Goal: Information Seeking & Learning: Learn about a topic

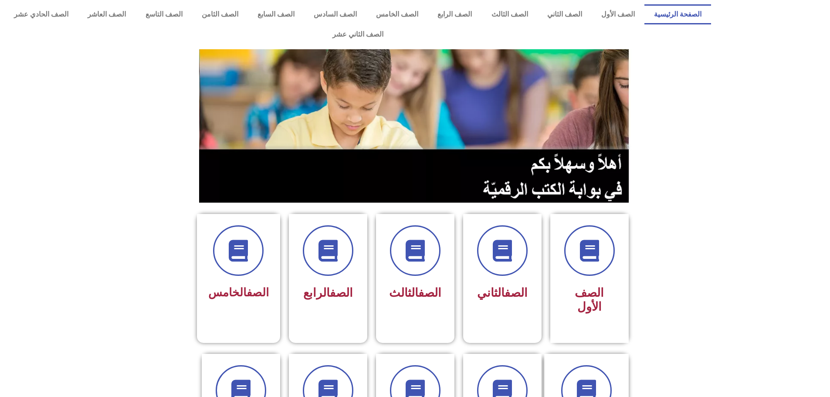
scroll to position [87, 0]
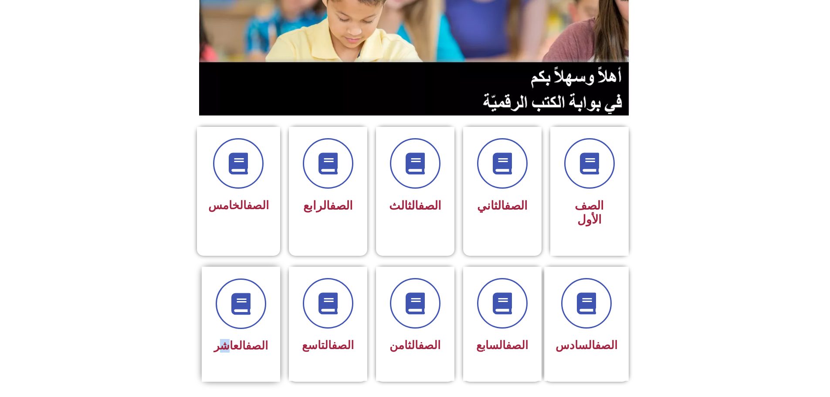
drag, startPoint x: 227, startPoint y: 307, endPoint x: 228, endPoint y: 301, distance: 6.1
click at [227, 339] on span "الصف العاشر" at bounding box center [241, 345] width 54 height 13
click at [230, 299] on div "الصف العاشر" at bounding box center [240, 317] width 55 height 78
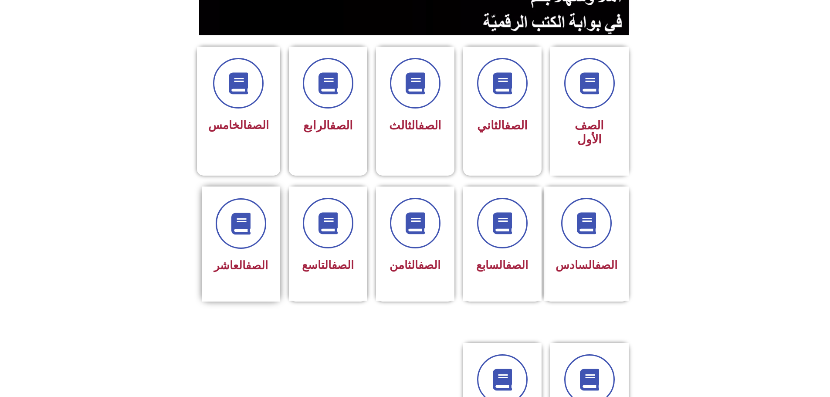
scroll to position [174, 0]
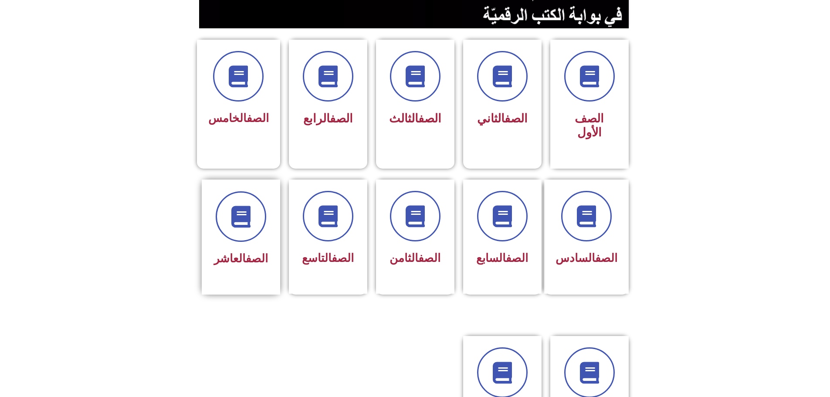
click at [238, 252] on span "الصف العاشر" at bounding box center [241, 258] width 54 height 13
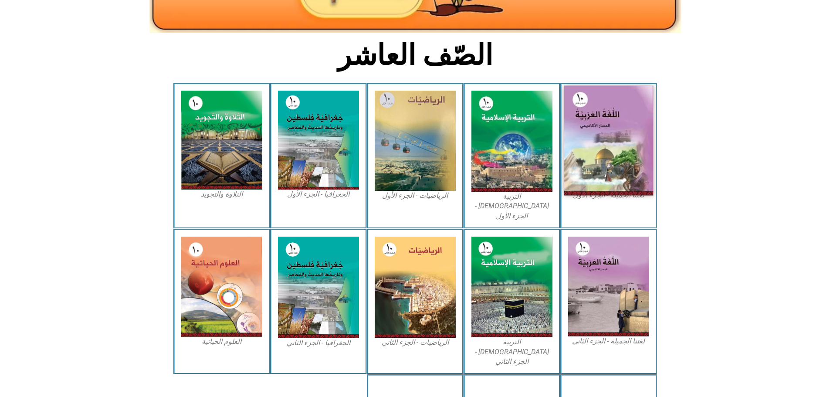
scroll to position [172, 0]
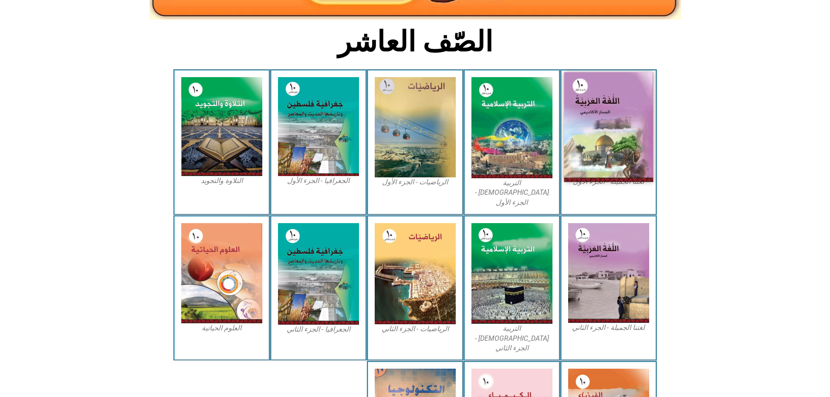
click at [632, 111] on img at bounding box center [608, 127] width 89 height 110
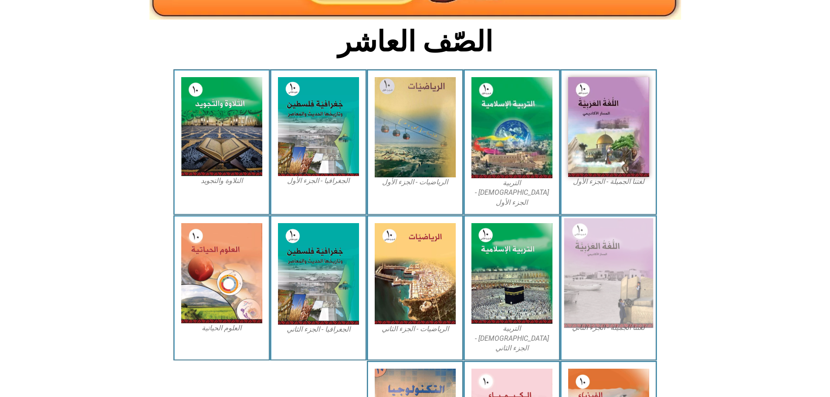
click at [610, 269] on img at bounding box center [608, 273] width 89 height 110
click at [633, 277] on img at bounding box center [608, 273] width 89 height 110
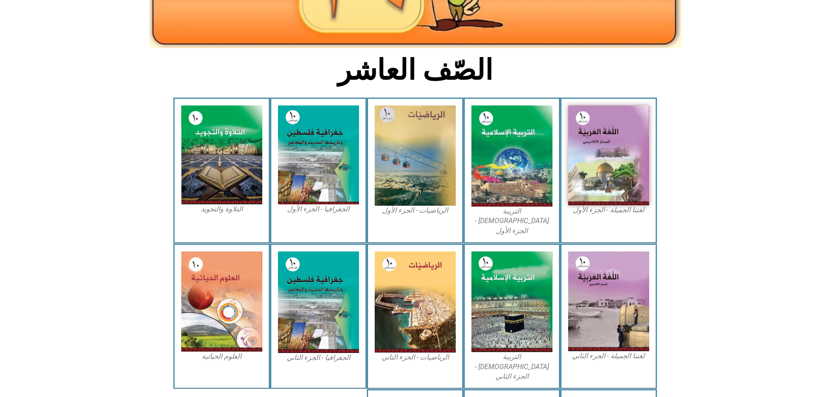
scroll to position [128, 0]
